Goal: Navigation & Orientation: Find specific page/section

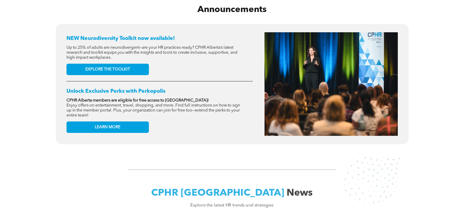
scroll to position [265, 0]
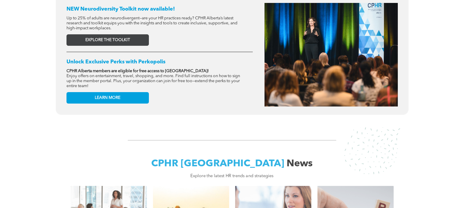
click at [121, 38] on span "EXPLORE THE TOOLKIT" at bounding box center [107, 40] width 45 height 5
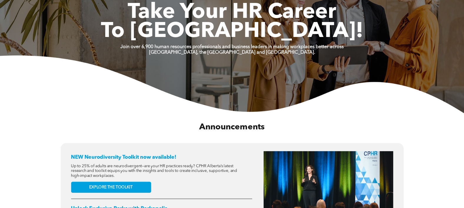
scroll to position [0, 0]
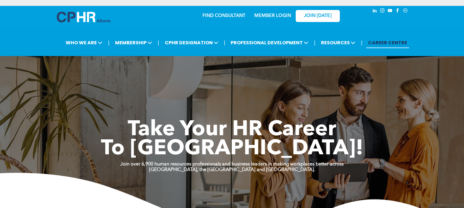
click at [383, 42] on link "CAREER CENTRE" at bounding box center [387, 42] width 43 height 11
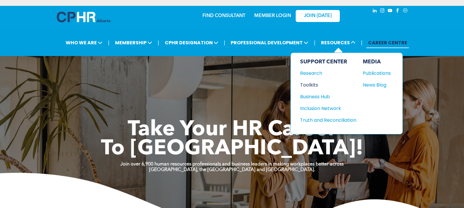
click at [311, 85] on div "Toolkits" at bounding box center [325, 84] width 51 height 7
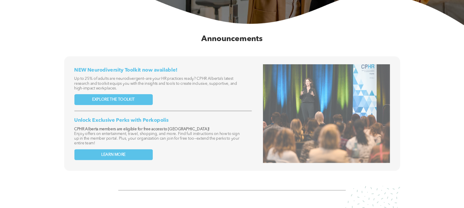
scroll to position [235, 0]
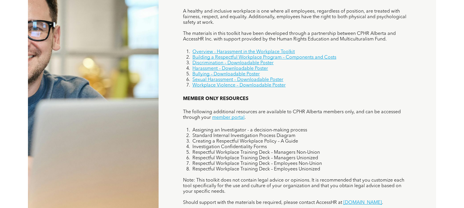
scroll to position [382, 0]
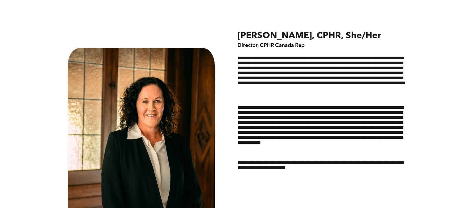
scroll to position [235, 0]
